Goal: Task Accomplishment & Management: Complete application form

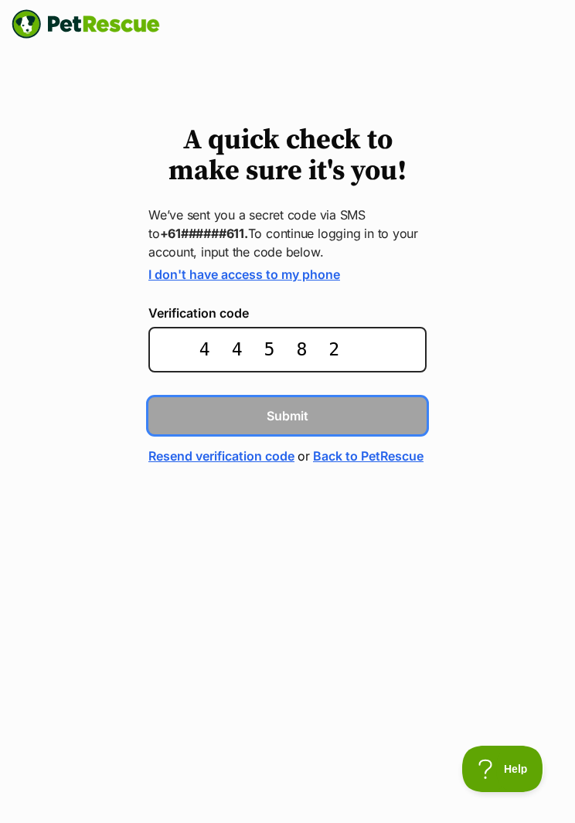
type input "445827"
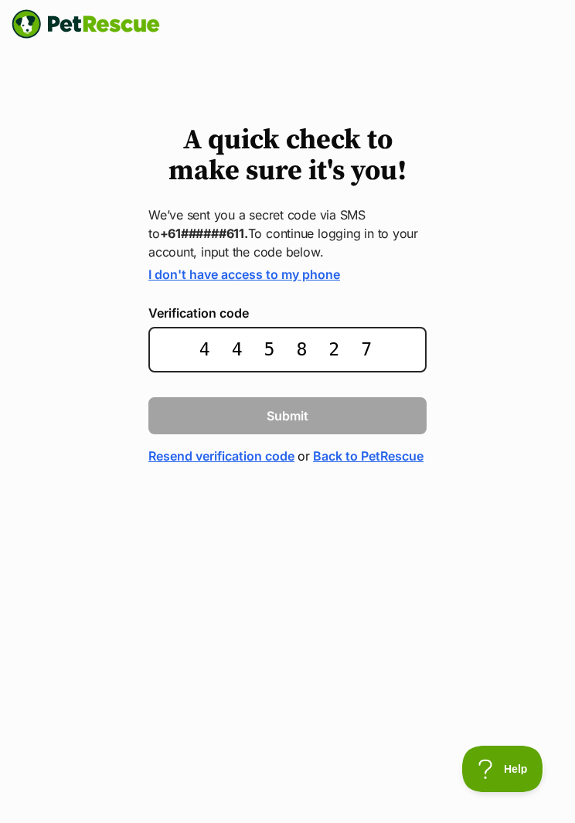
click at [287, 414] on button "Submit" at bounding box center [287, 415] width 278 height 37
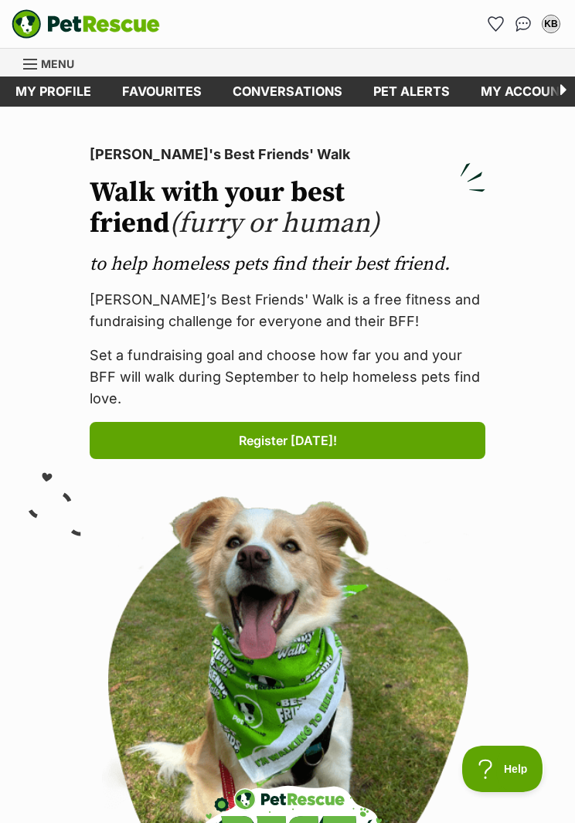
click at [494, 13] on link "Favourites" at bounding box center [495, 24] width 25 height 25
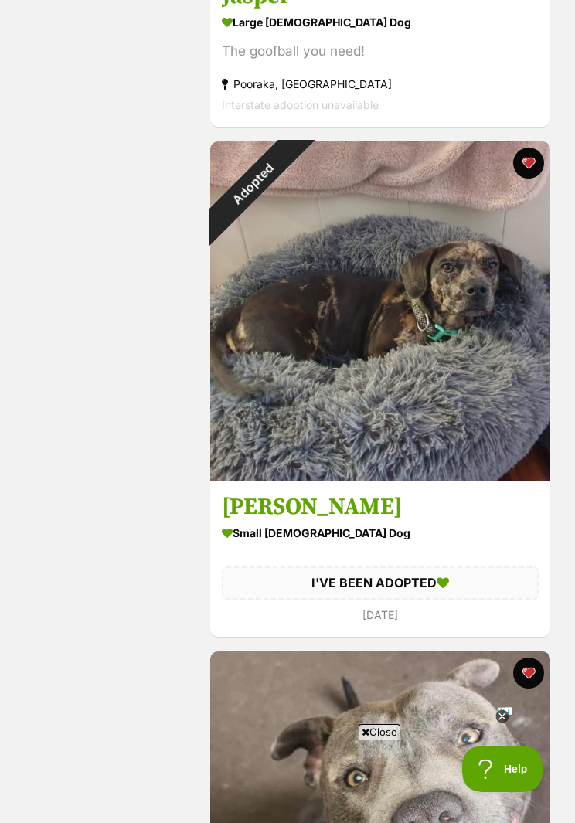
scroll to position [2207, 0]
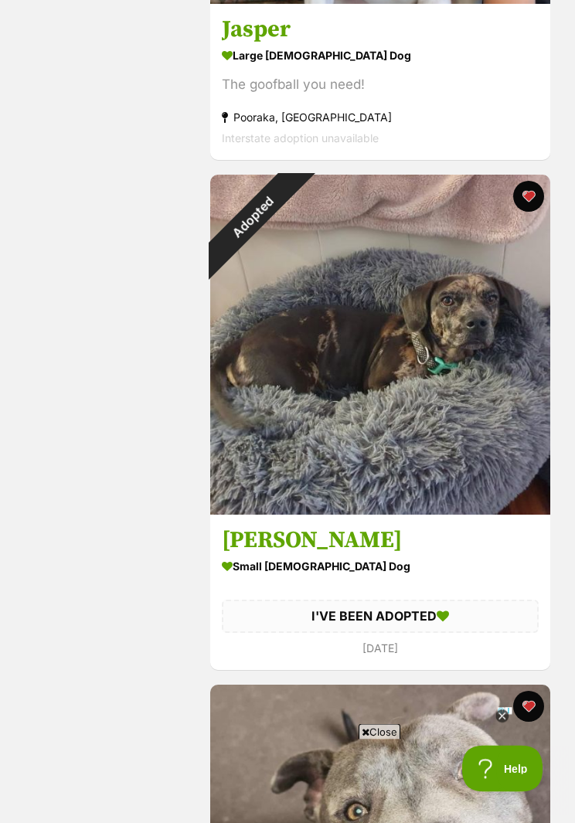
click at [295, 260] on div "Adopted" at bounding box center [252, 217] width 85 height 85
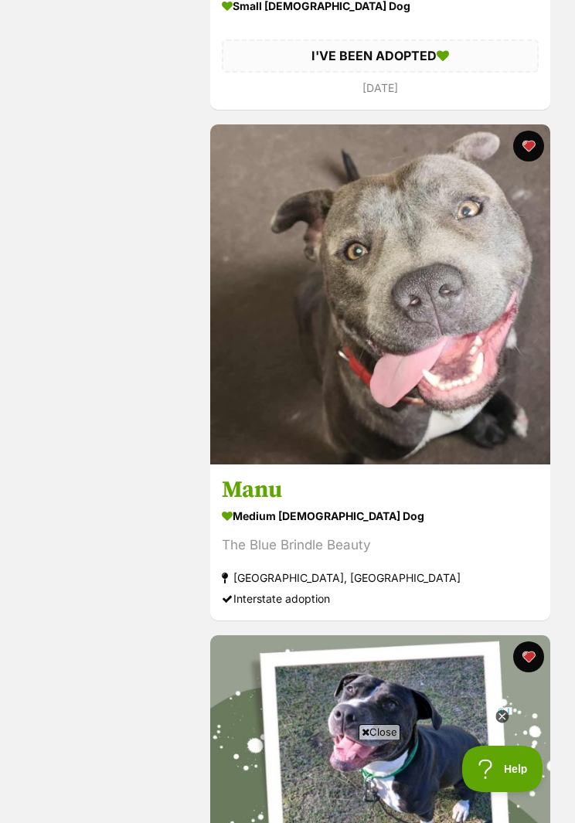
scroll to position [2728, 0]
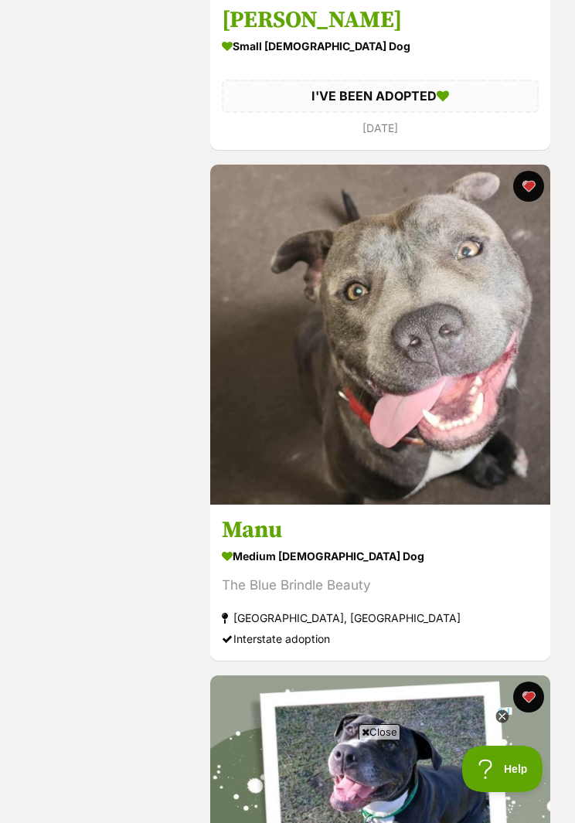
click at [436, 313] on img at bounding box center [380, 335] width 340 height 340
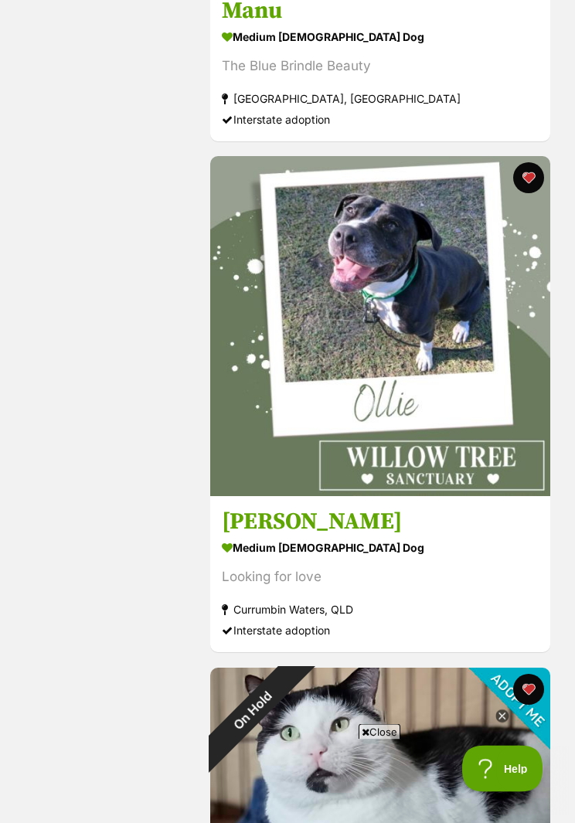
scroll to position [3247, 0]
click at [454, 297] on img at bounding box center [380, 326] width 340 height 340
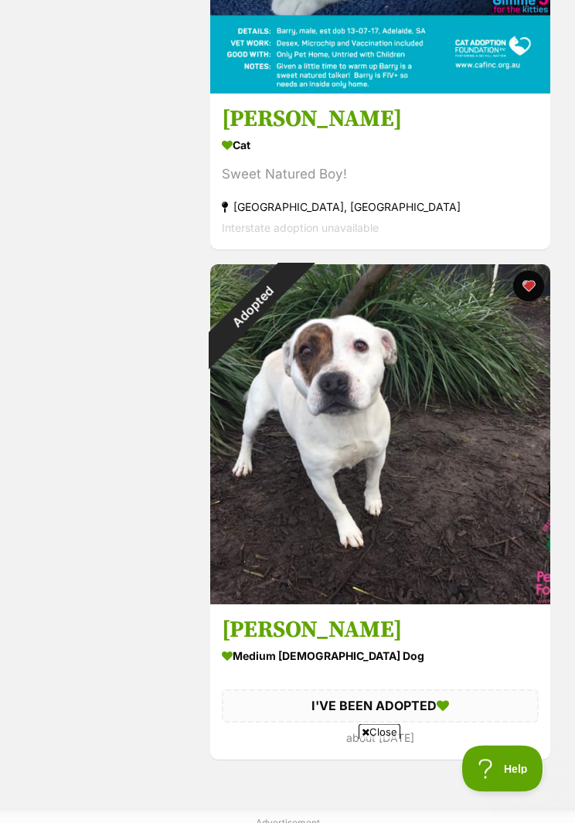
scroll to position [4161, 0]
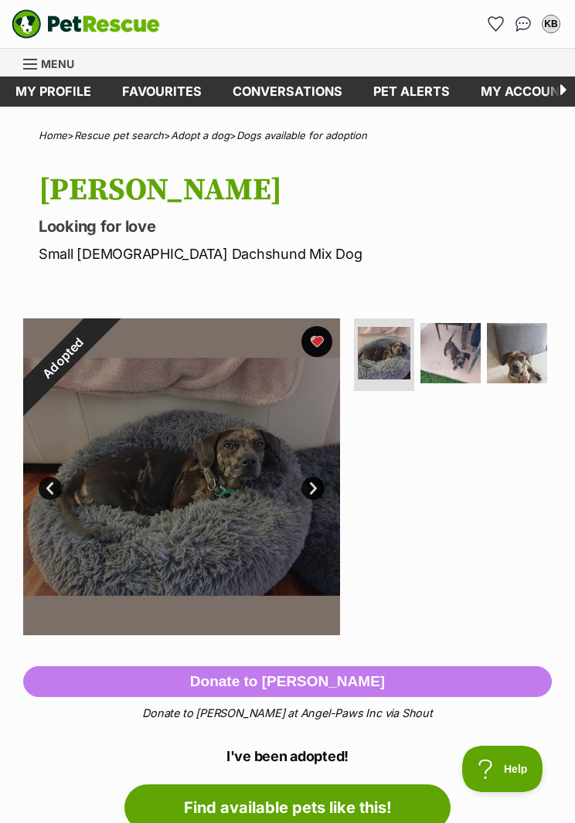
click at [455, 355] on img at bounding box center [450, 353] width 60 height 60
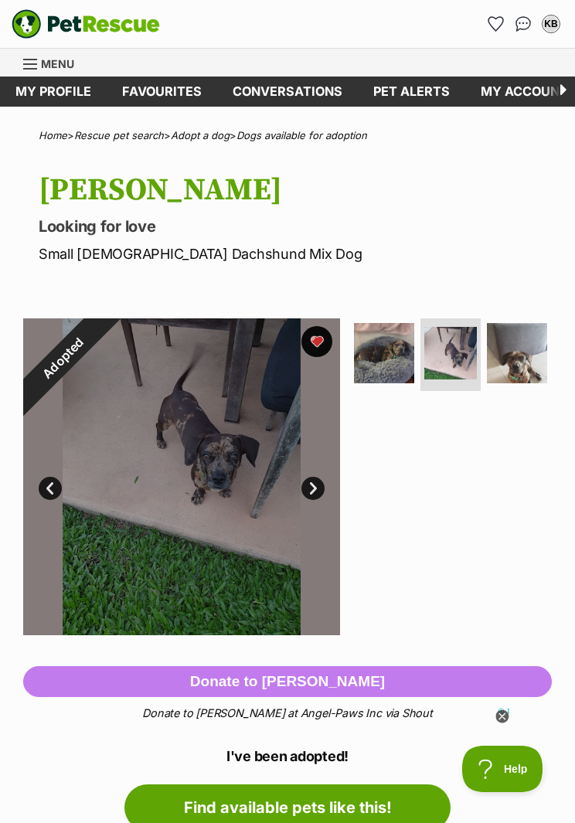
click at [517, 344] on img at bounding box center [517, 353] width 60 height 60
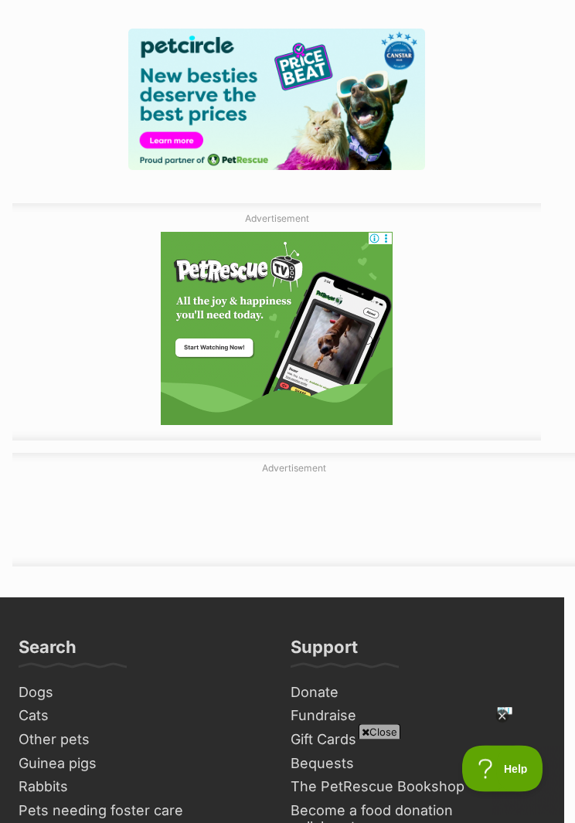
scroll to position [1814, 11]
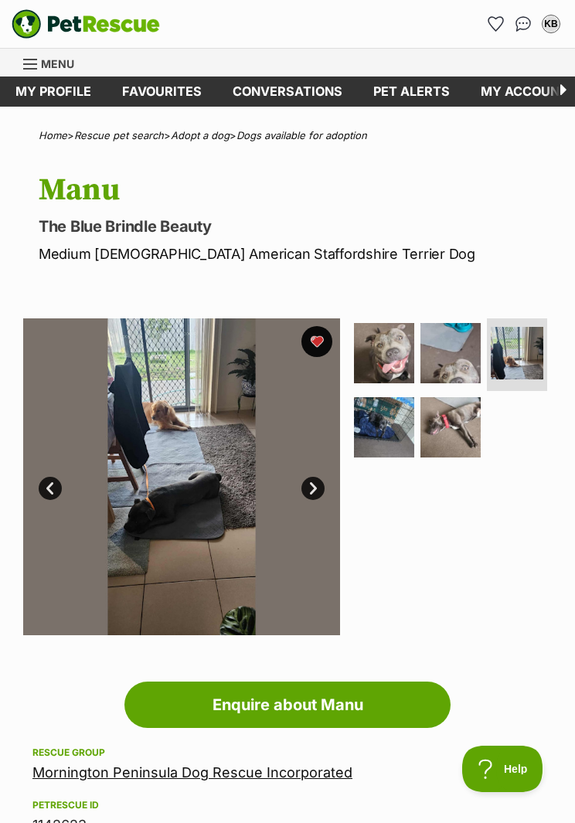
click at [452, 326] on img at bounding box center [450, 353] width 60 height 60
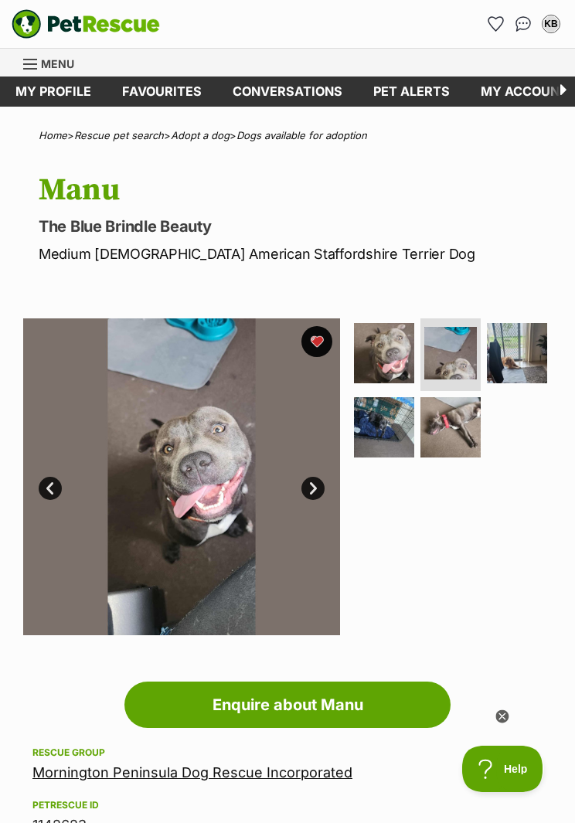
click at [522, 355] on img at bounding box center [517, 353] width 60 height 60
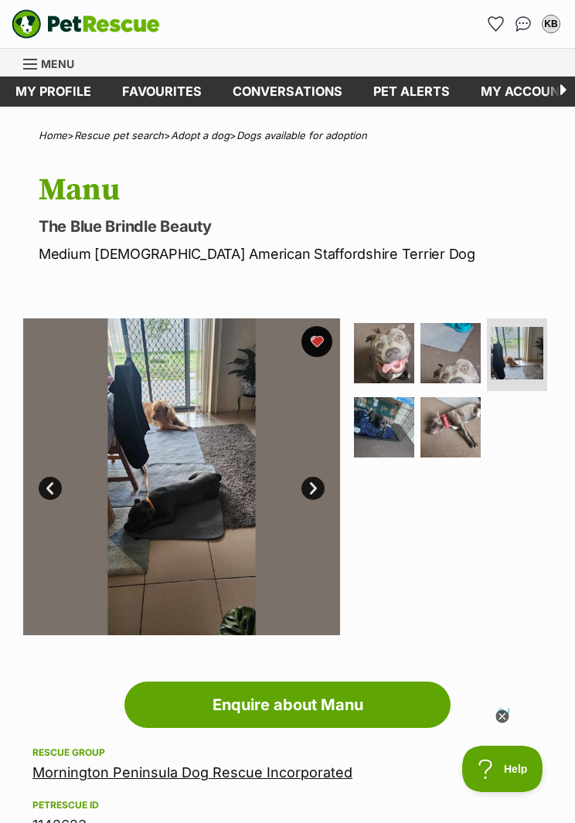
click at [393, 420] on img at bounding box center [384, 427] width 60 height 60
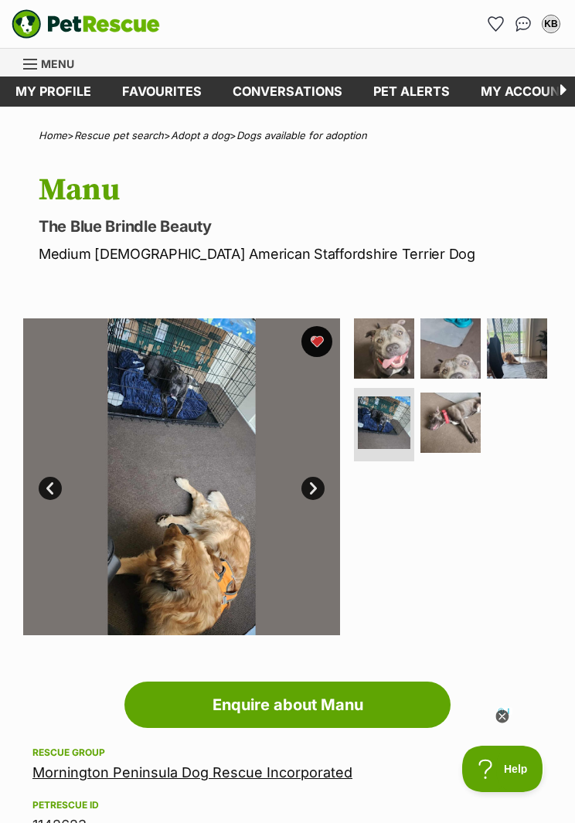
click at [457, 400] on img at bounding box center [450, 422] width 60 height 60
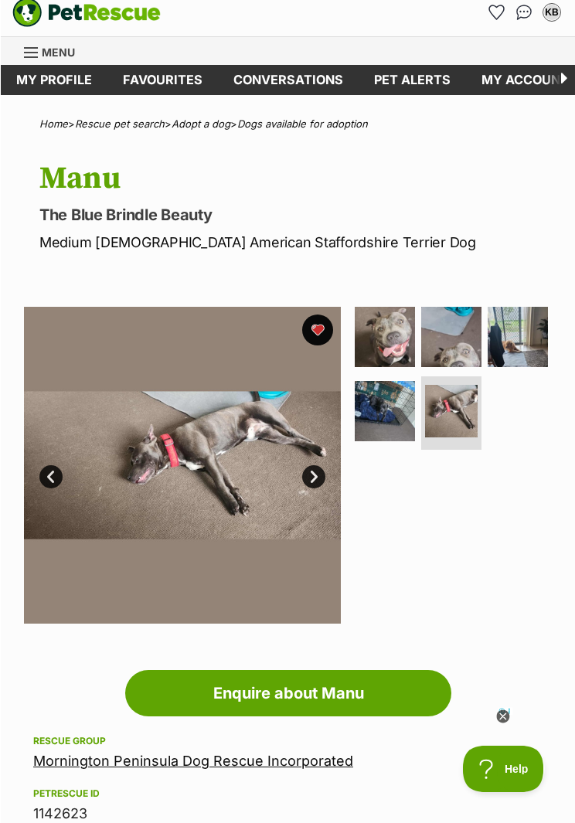
scroll to position [11, 0]
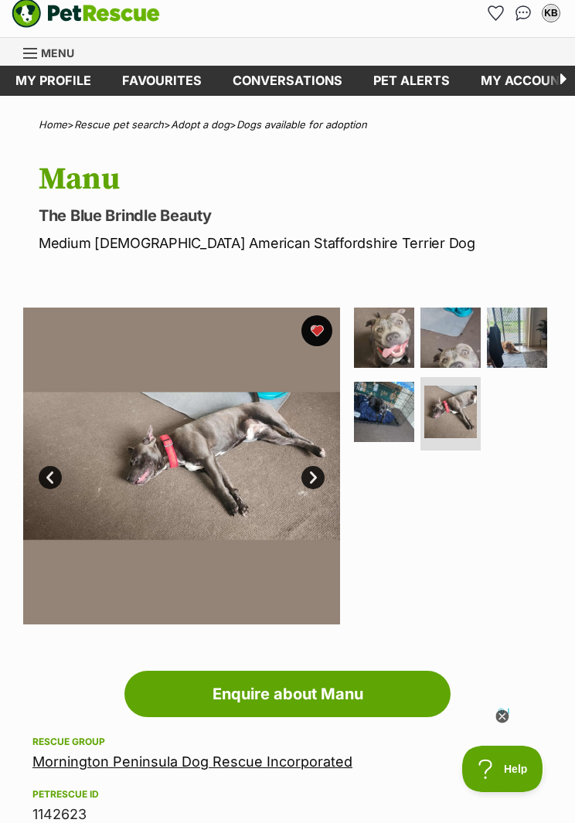
click at [392, 405] on img at bounding box center [384, 412] width 60 height 60
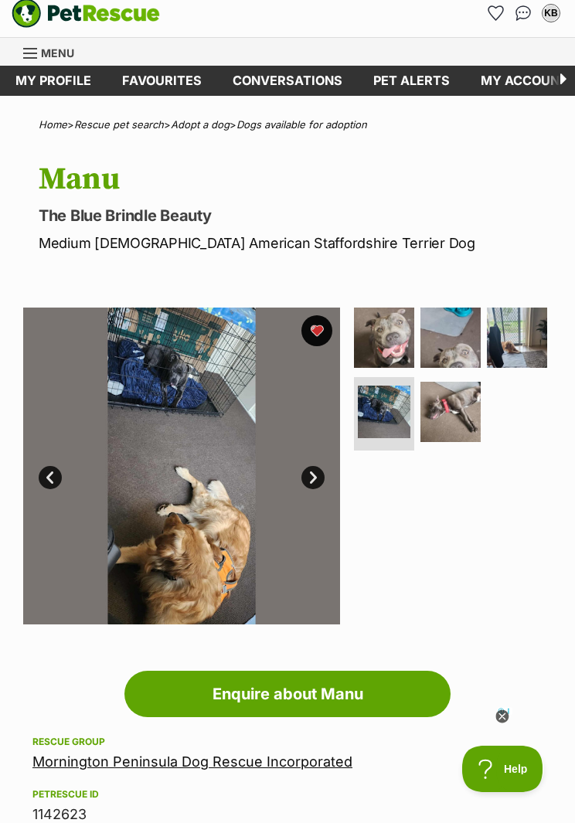
scroll to position [0, 0]
click at [533, 328] on img at bounding box center [517, 337] width 60 height 60
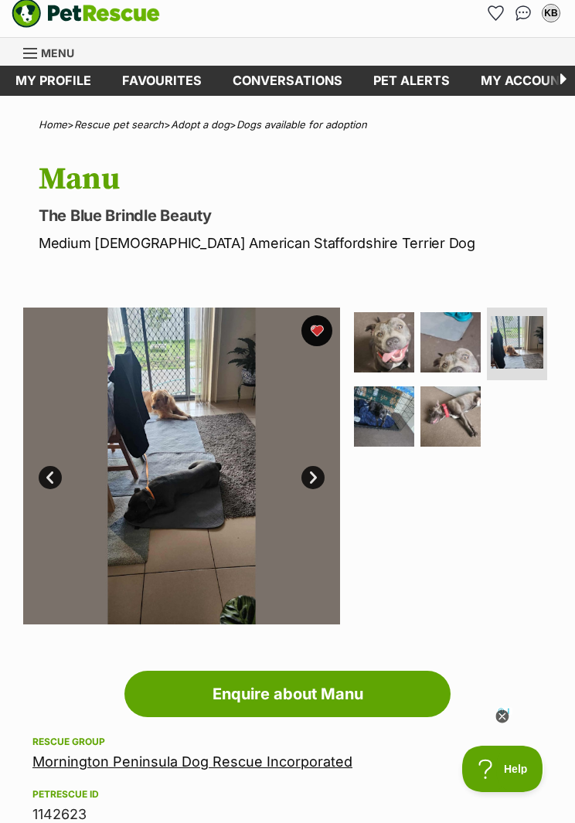
click at [445, 345] on img at bounding box center [450, 342] width 60 height 60
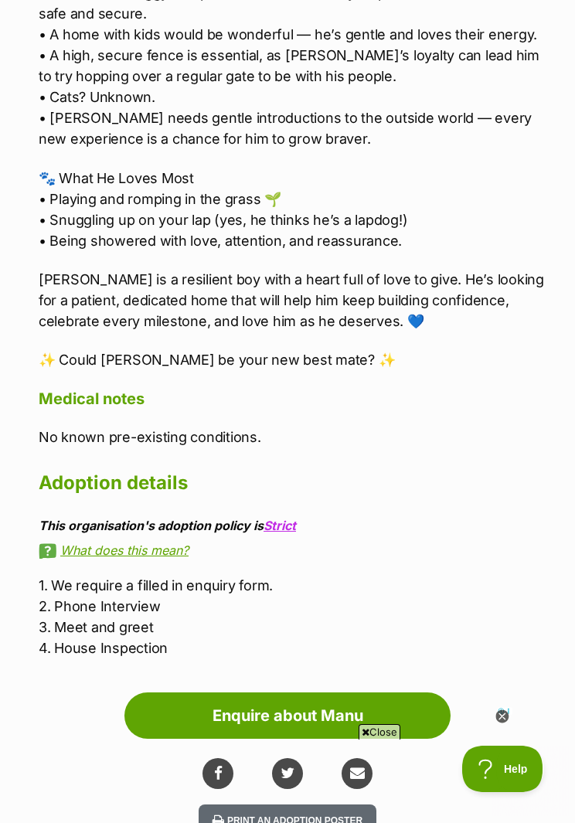
scroll to position [2026, 0]
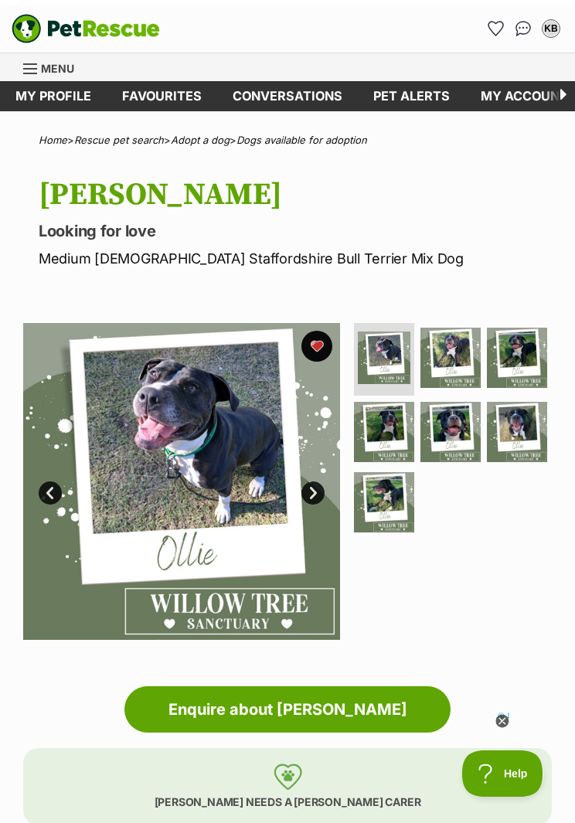
scroll to position [149, 0]
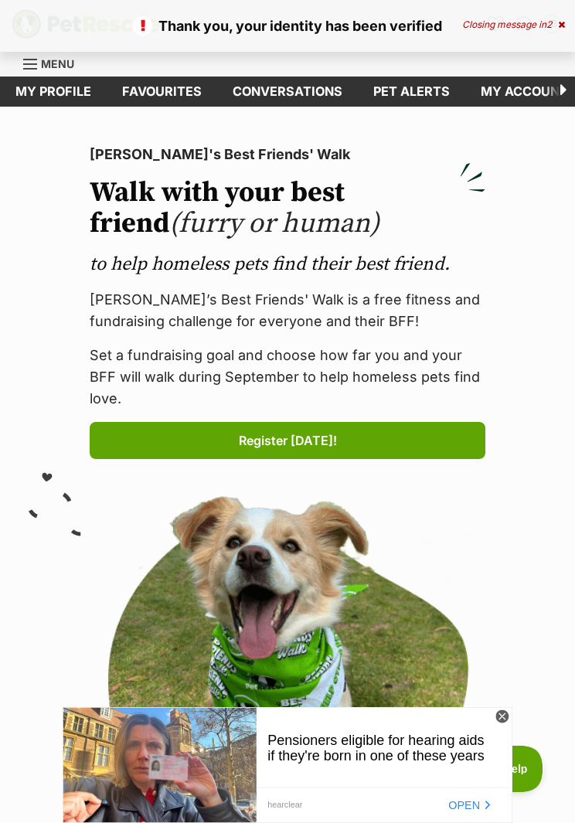
click at [47, 62] on span "Menu" at bounding box center [57, 63] width 33 height 13
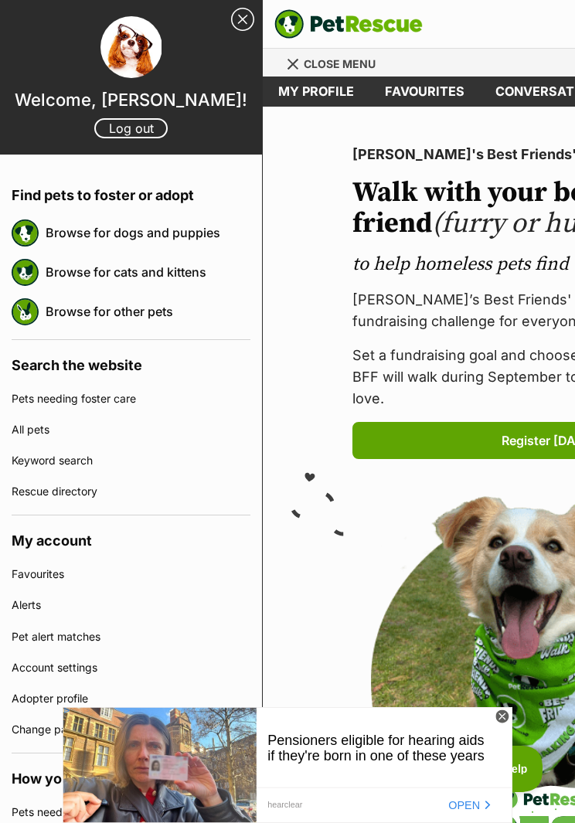
click at [73, 231] on link "Browse for dogs and puppies" at bounding box center [148, 232] width 205 height 32
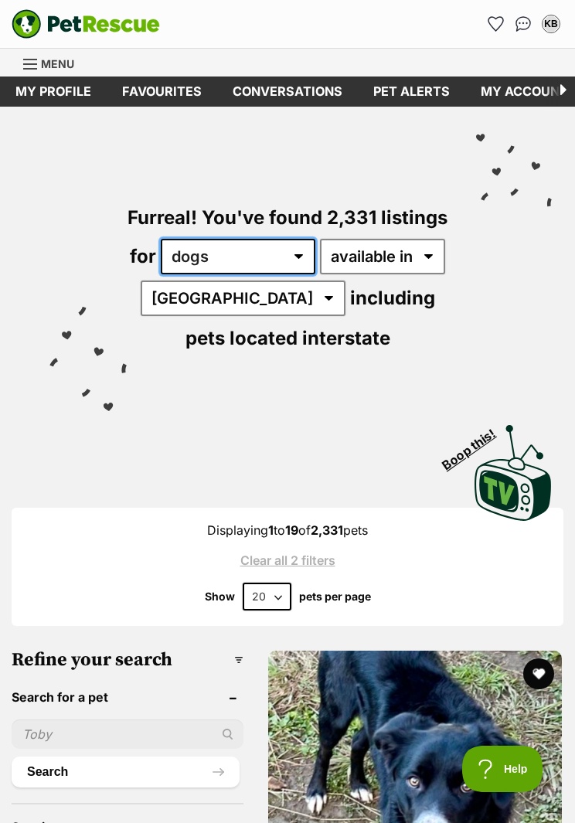
click at [271, 263] on select "any type of pet cats dogs other pets" at bounding box center [238, 257] width 155 height 36
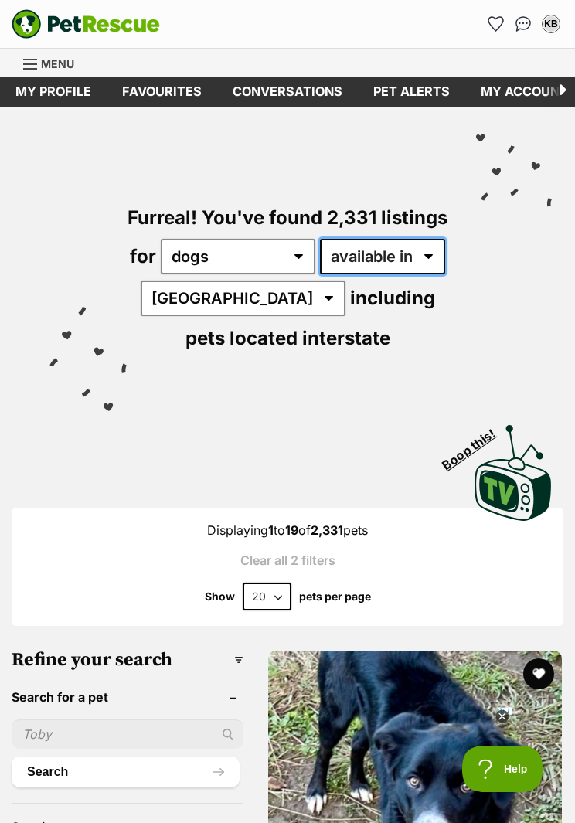
click at [414, 262] on select "available in located in" at bounding box center [382, 257] width 125 height 36
select select "disabled"
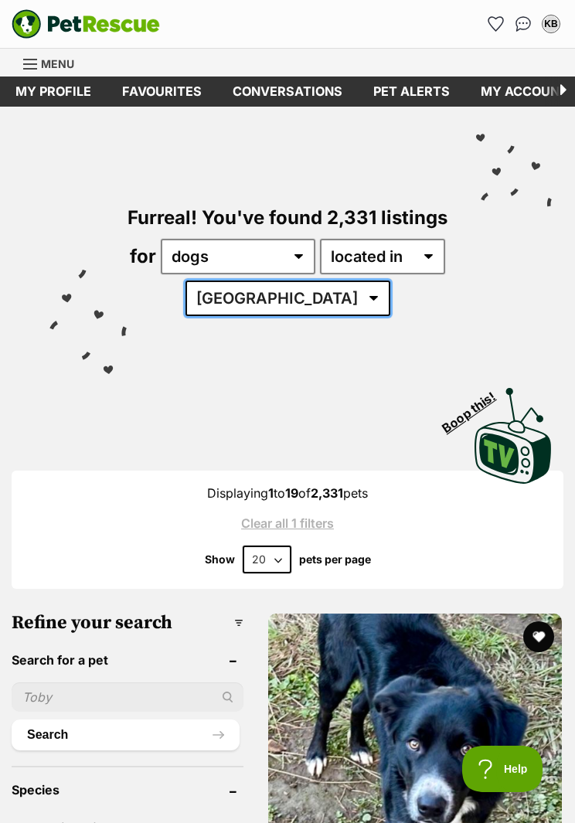
click at [316, 293] on select "[GEOGRAPHIC_DATA] [GEOGRAPHIC_DATA] [GEOGRAPHIC_DATA] [GEOGRAPHIC_DATA] SA [GEO…" at bounding box center [287, 298] width 205 height 36
select select "SA"
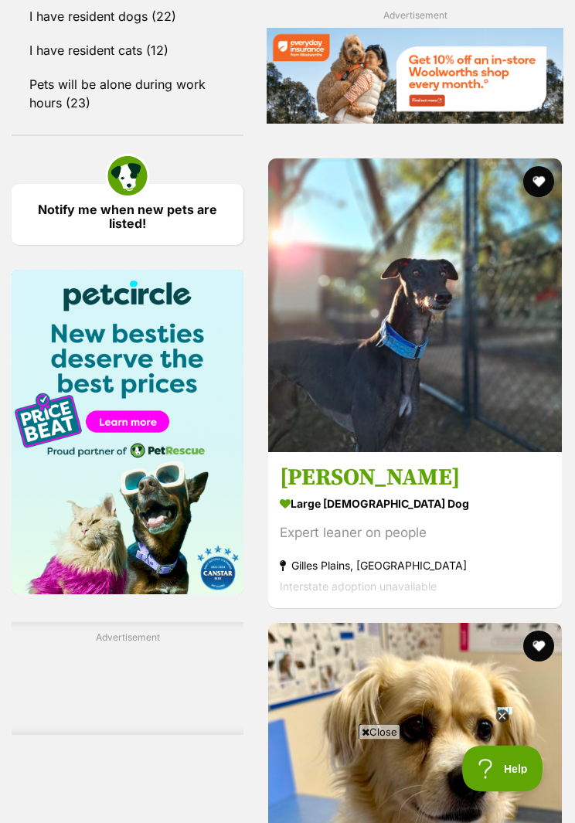
scroll to position [1996, 0]
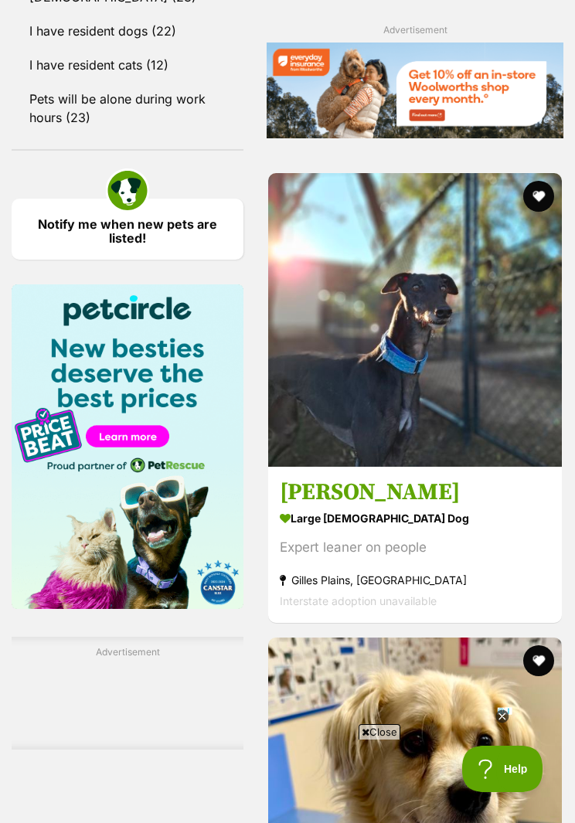
click at [106, 211] on link "Notify me when new pets are listed!" at bounding box center [128, 229] width 232 height 61
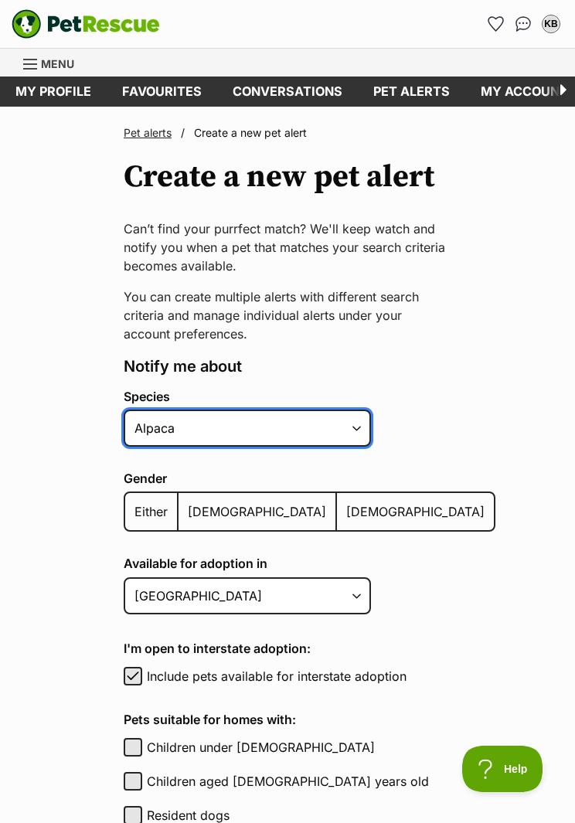
click at [277, 430] on select "Alpaca Bird Cat Chicken Cow Dog Donkey Duck Ferret Fish Goat Goose Guinea Fowl …" at bounding box center [247, 427] width 247 height 37
select select "1"
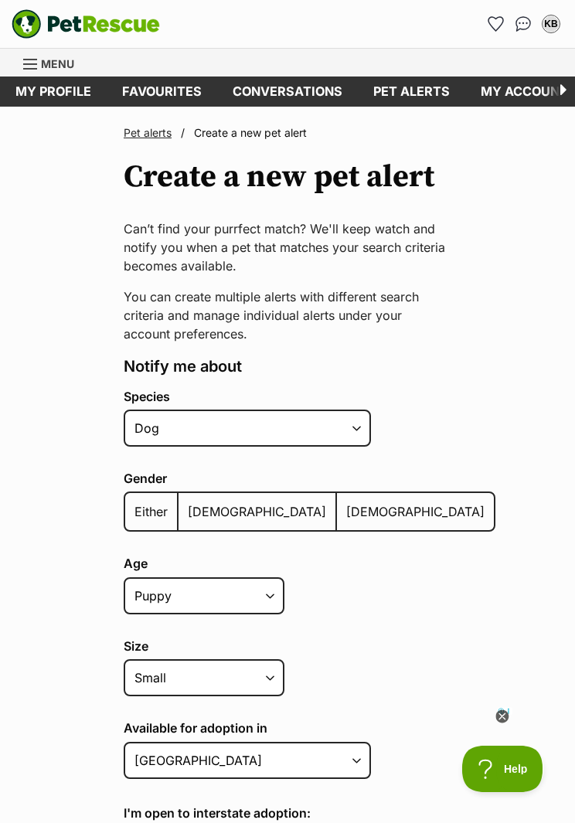
click at [157, 513] on span "Either" at bounding box center [150, 511] width 33 height 15
click at [134, 502] on input "Either" at bounding box center [134, 501] width 0 height 1
radio input "true"
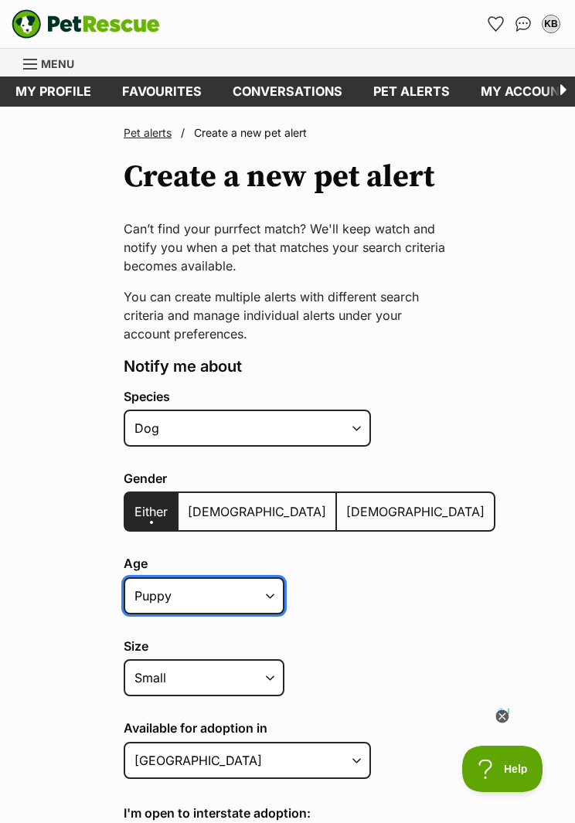
click at [242, 587] on select "Puppy Adult Senior All ages" at bounding box center [204, 595] width 161 height 37
select select
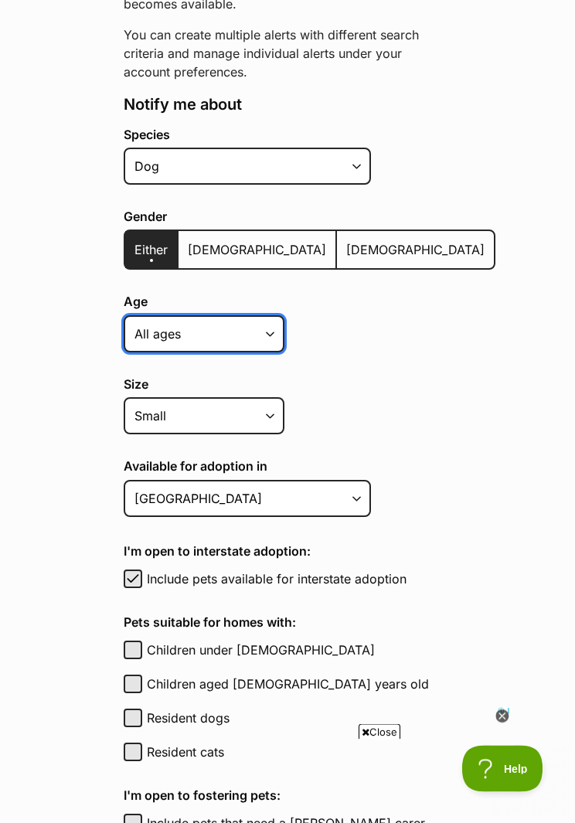
scroll to position [262, 0]
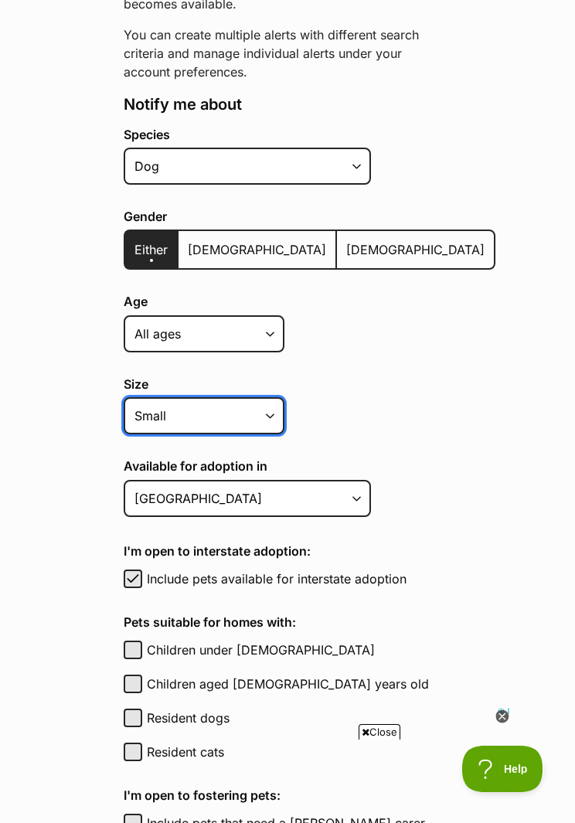
click at [240, 406] on select "Small Medium Large All sizes" at bounding box center [204, 415] width 161 height 37
select select
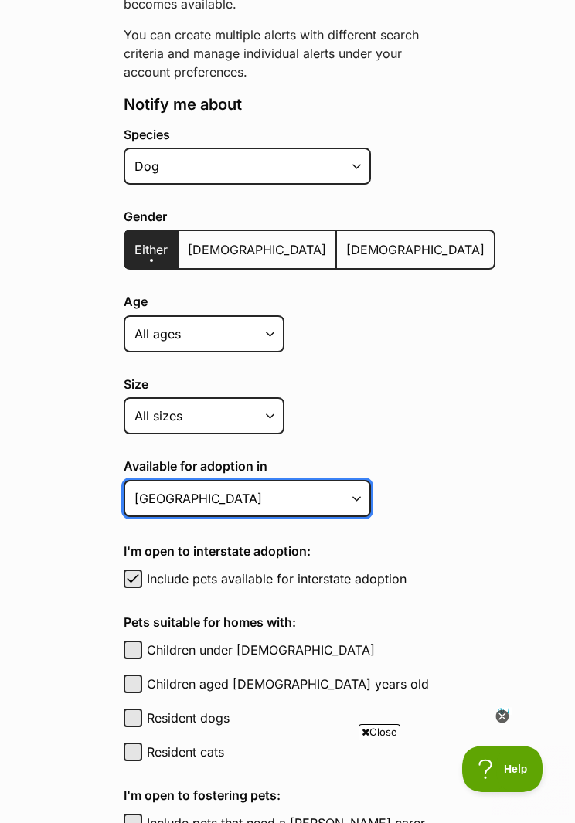
click at [306, 487] on select "Australian Capital Territory New South Wales Northern Territory Queensland Sout…" at bounding box center [247, 498] width 247 height 37
select select "6"
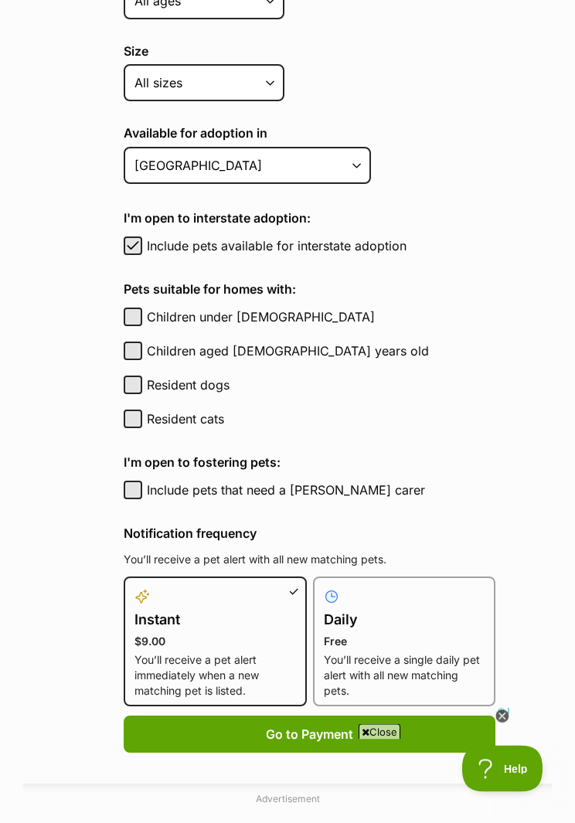
click at [134, 245] on span "button" at bounding box center [132, 246] width 15 height 19
checkbox input "false"
click at [134, 484] on button "Include pets that need a foster carer" at bounding box center [133, 490] width 19 height 19
checkbox input "true"
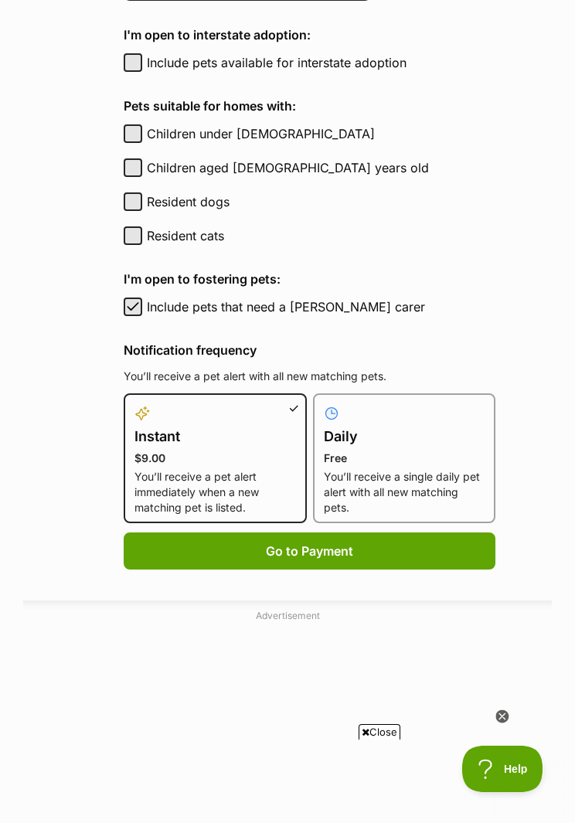
scroll to position [0, 0]
click at [409, 458] on p "Free" at bounding box center [404, 457] width 161 height 15
click at [323, 403] on input "Daily Free You’ll receive a single daily pet alert with all new matching pets." at bounding box center [322, 402] width 1 height 1
radio input "true"
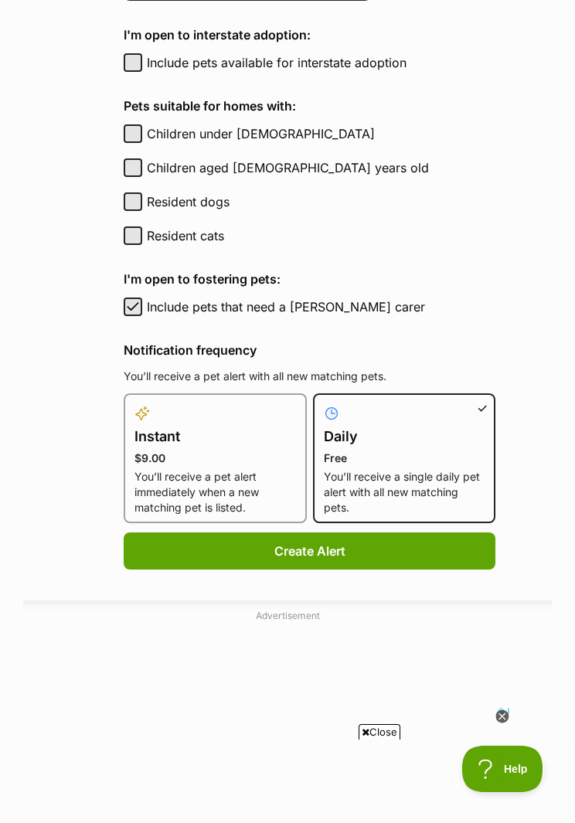
click at [297, 546] on button "Create Alert" at bounding box center [310, 550] width 372 height 37
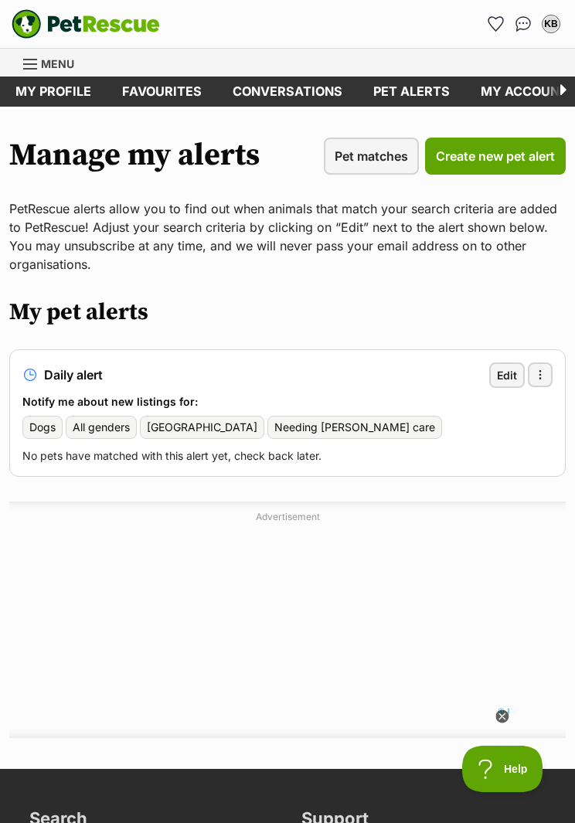
click at [370, 164] on span "Pet matches" at bounding box center [371, 156] width 73 height 19
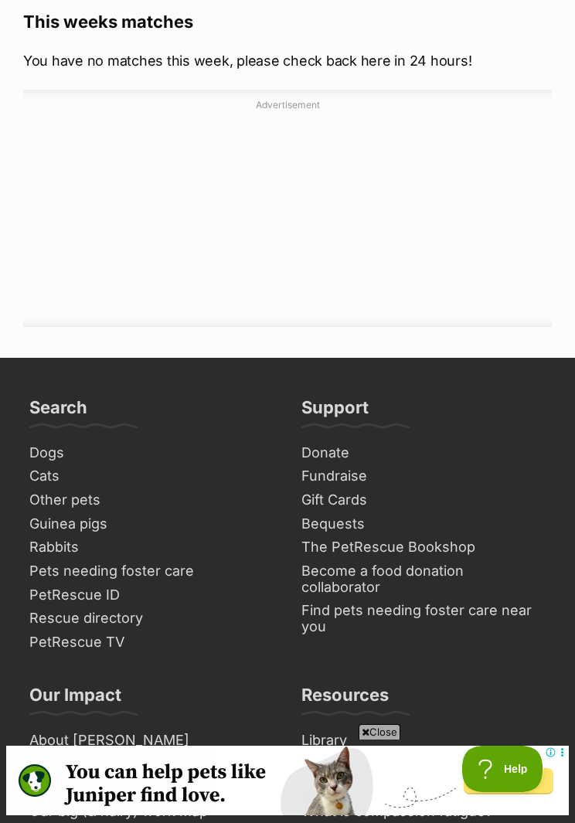
scroll to position [335, 0]
